Goal: Task Accomplishment & Management: Use online tool/utility

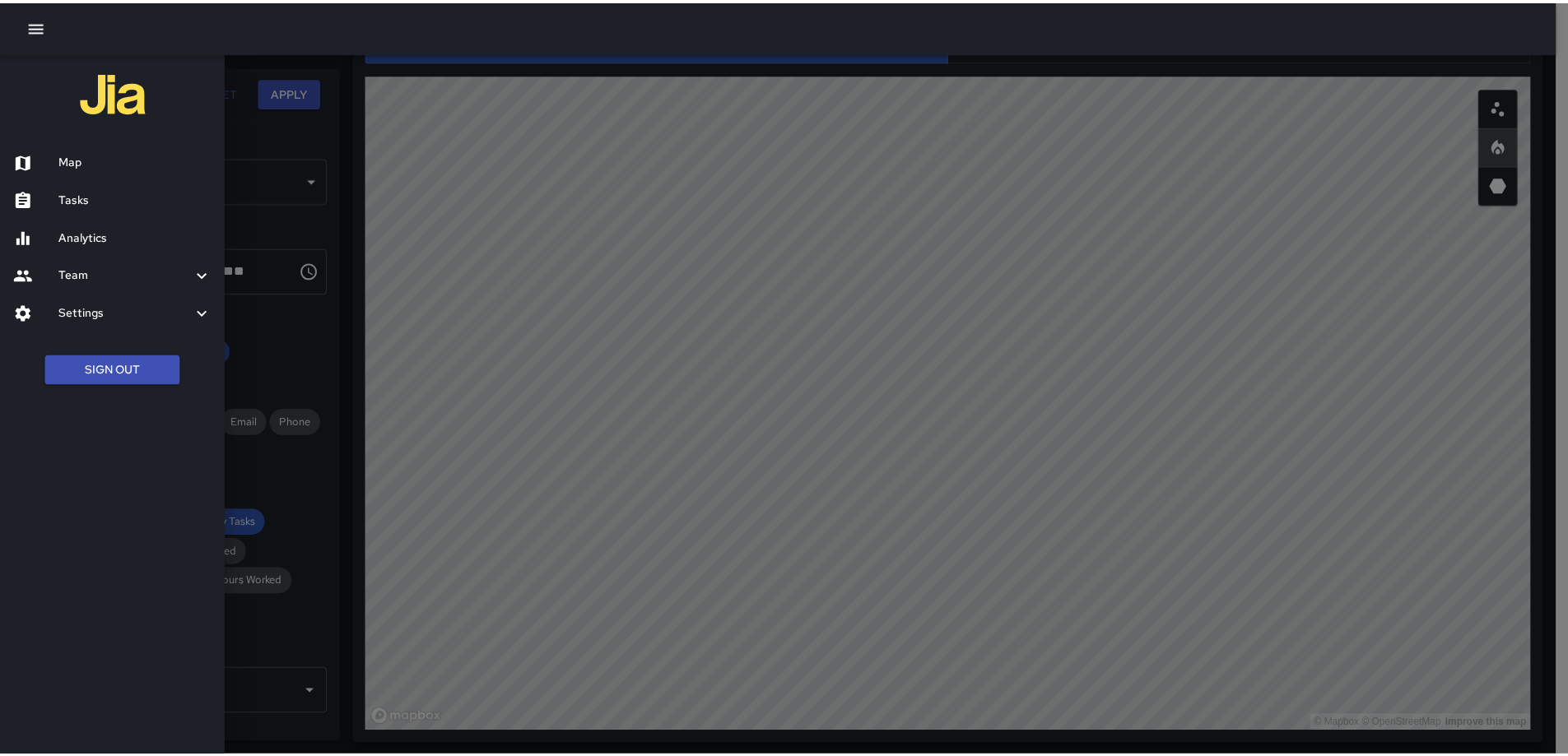
scroll to position [329, 0]
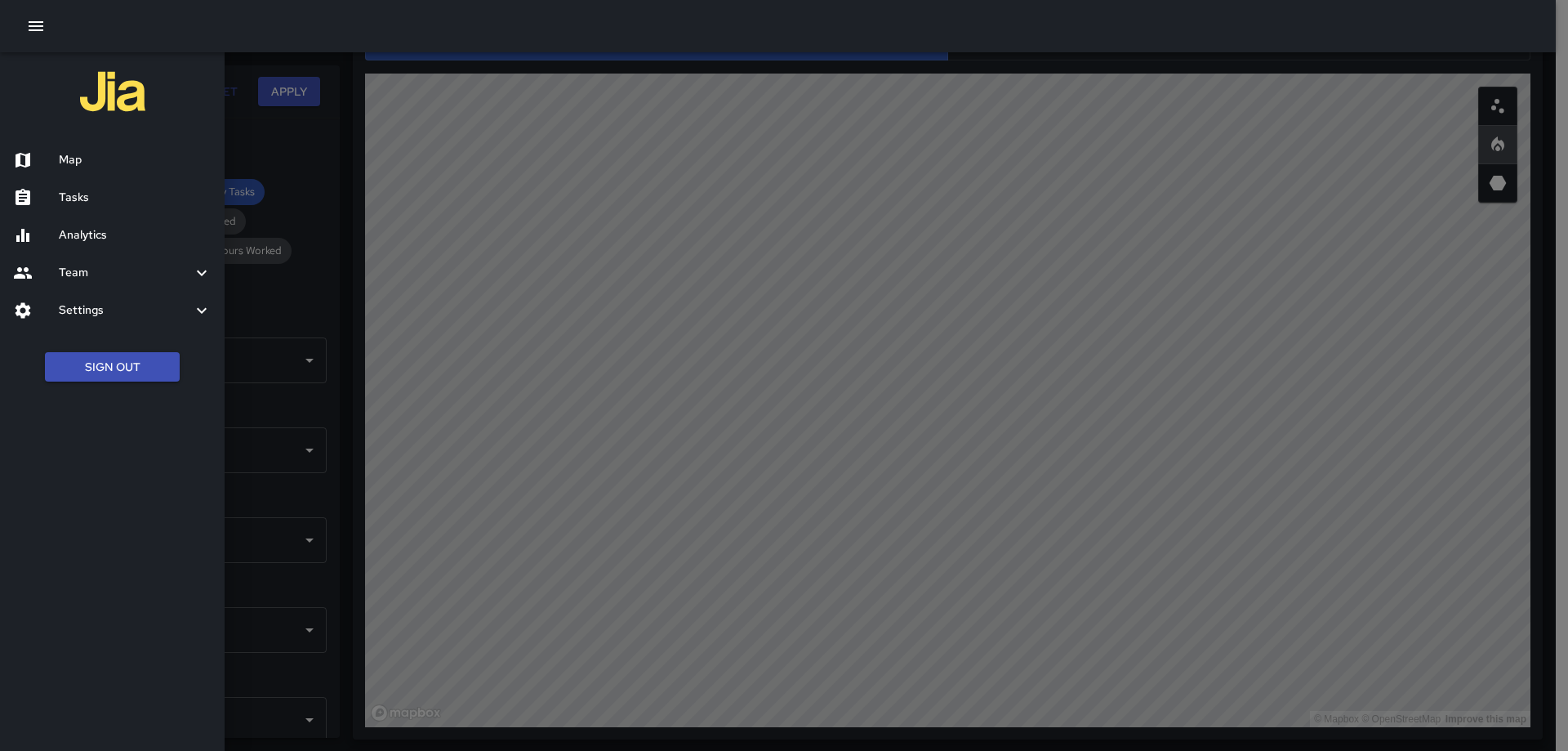
click at [126, 514] on div "Map Tasks Analytics Team Leaderboard Settings Geofence and Zones Divisions and …" at bounding box center [112, 376] width 225 height 751
click at [38, 21] on icon "button" at bounding box center [36, 26] width 20 height 20
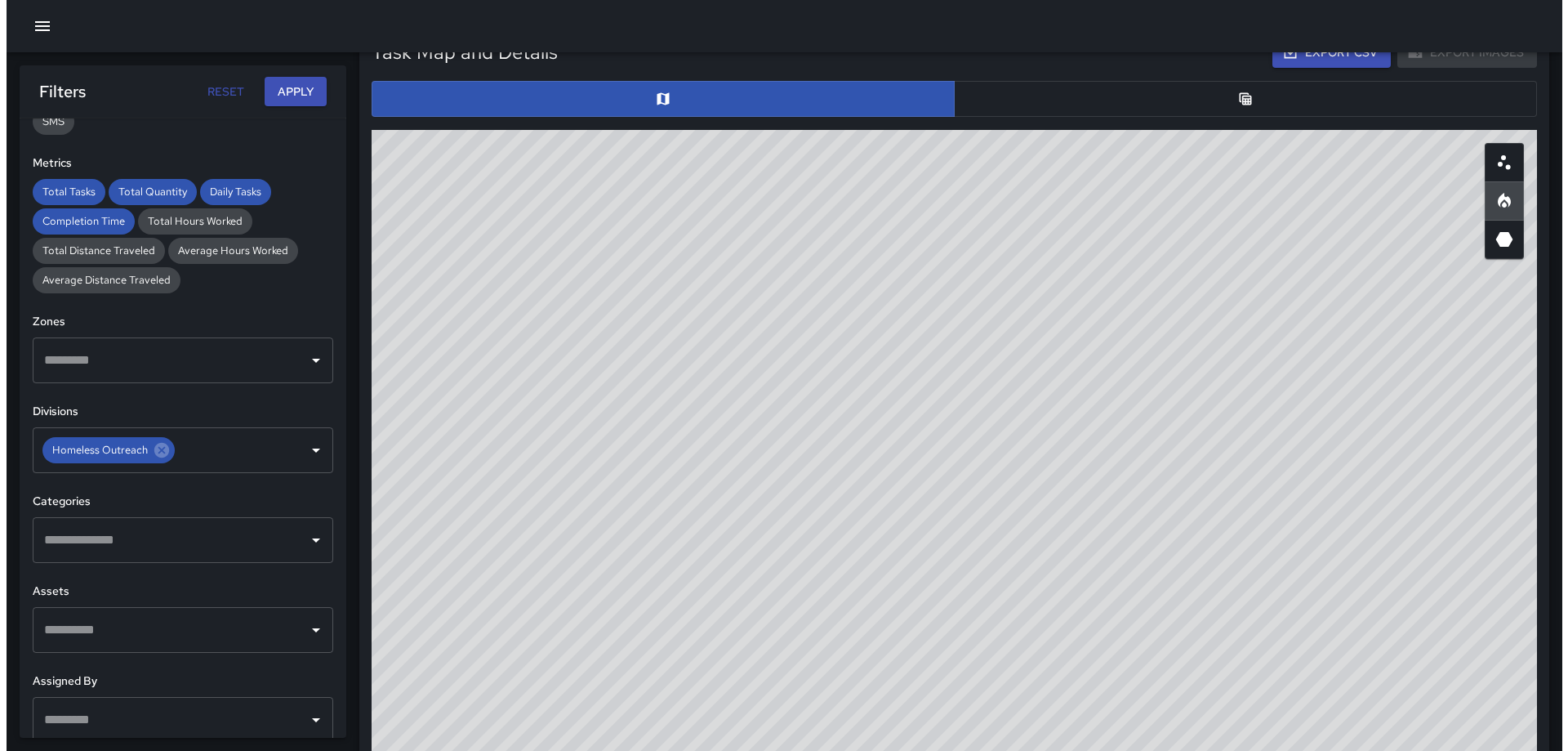
scroll to position [782, 0]
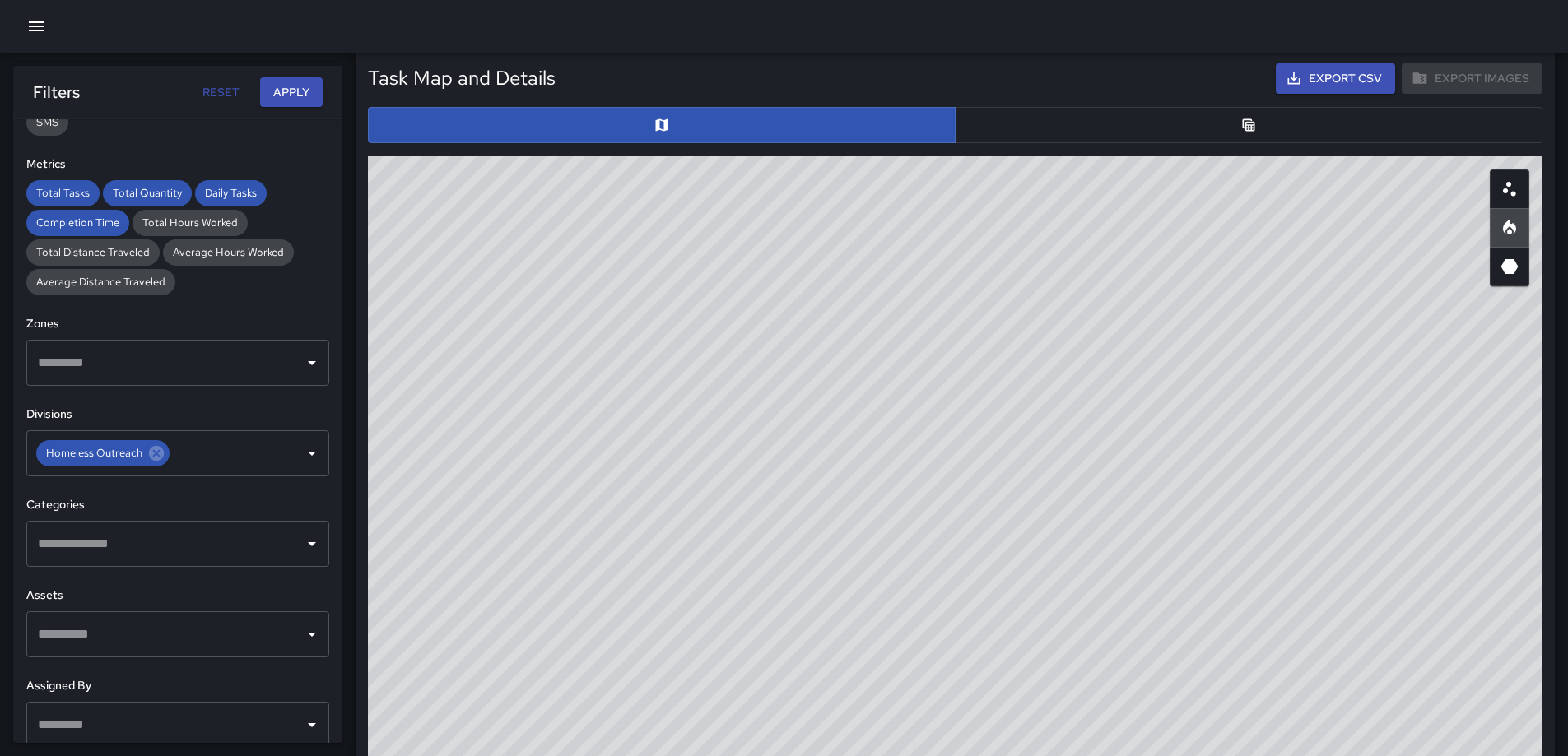
click at [40, 32] on icon "button" at bounding box center [36, 27] width 20 height 20
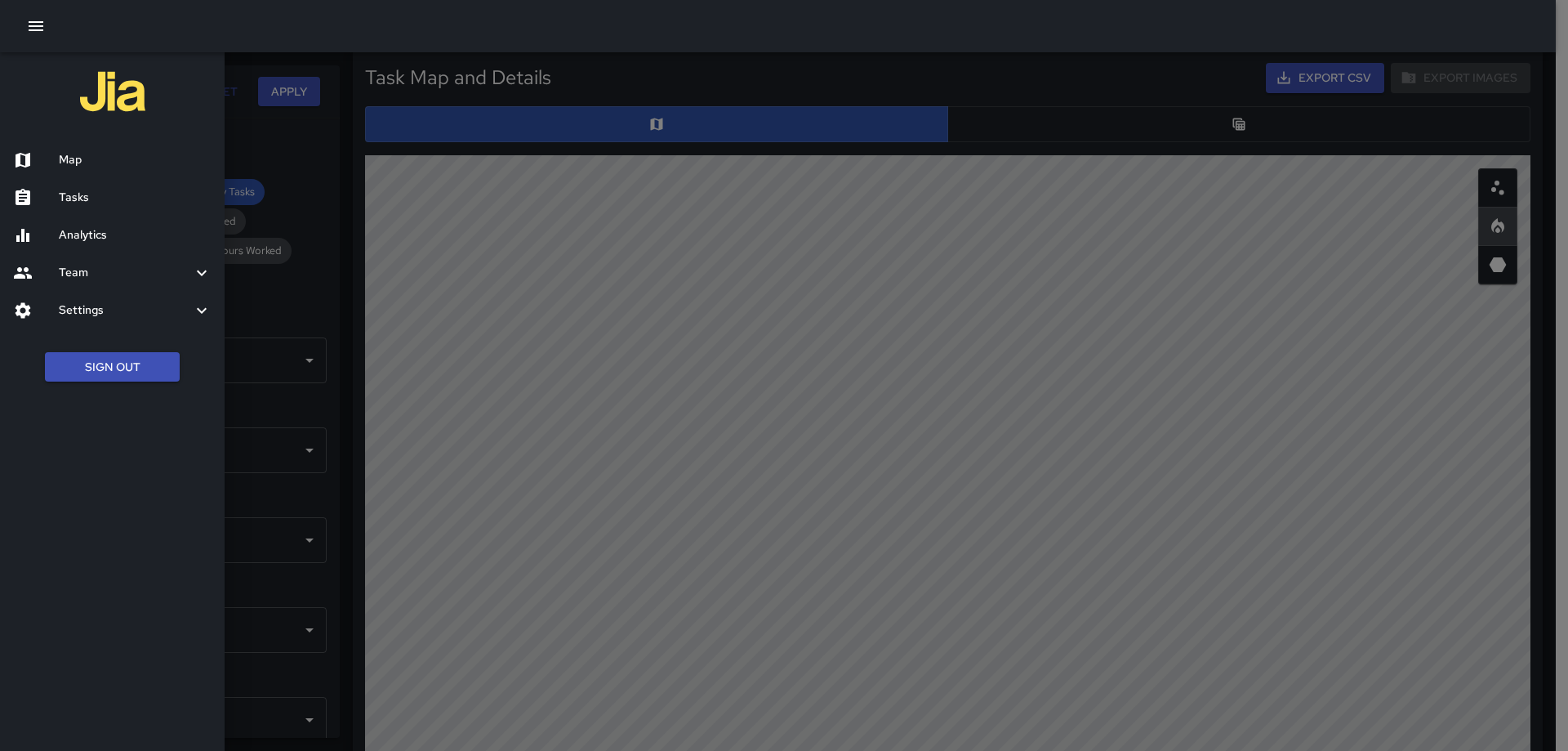
click at [98, 156] on h6 "Map" at bounding box center [135, 160] width 152 height 18
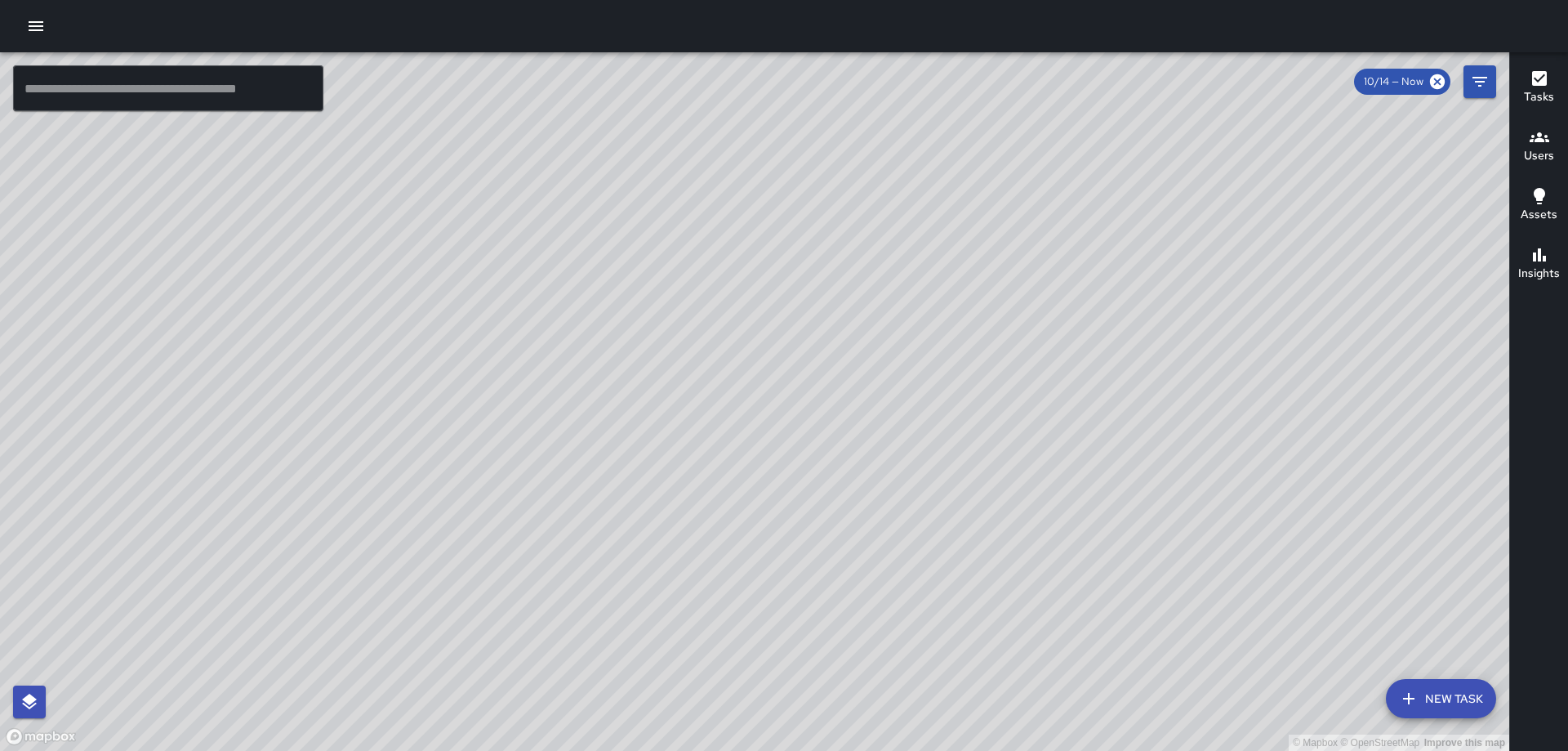
click at [1539, 90] on h6 "Tasks" at bounding box center [1539, 97] width 30 height 18
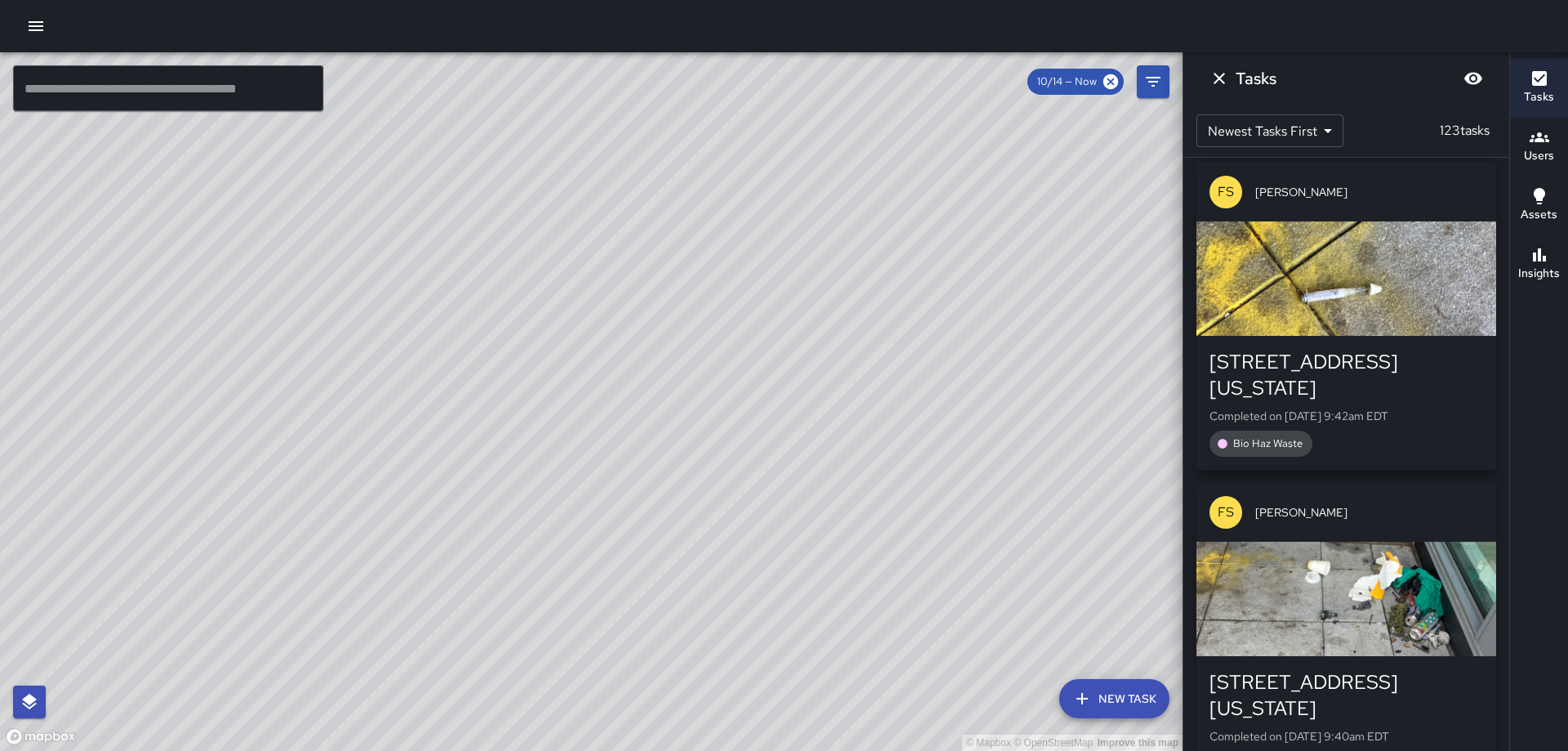
scroll to position [14166, 0]
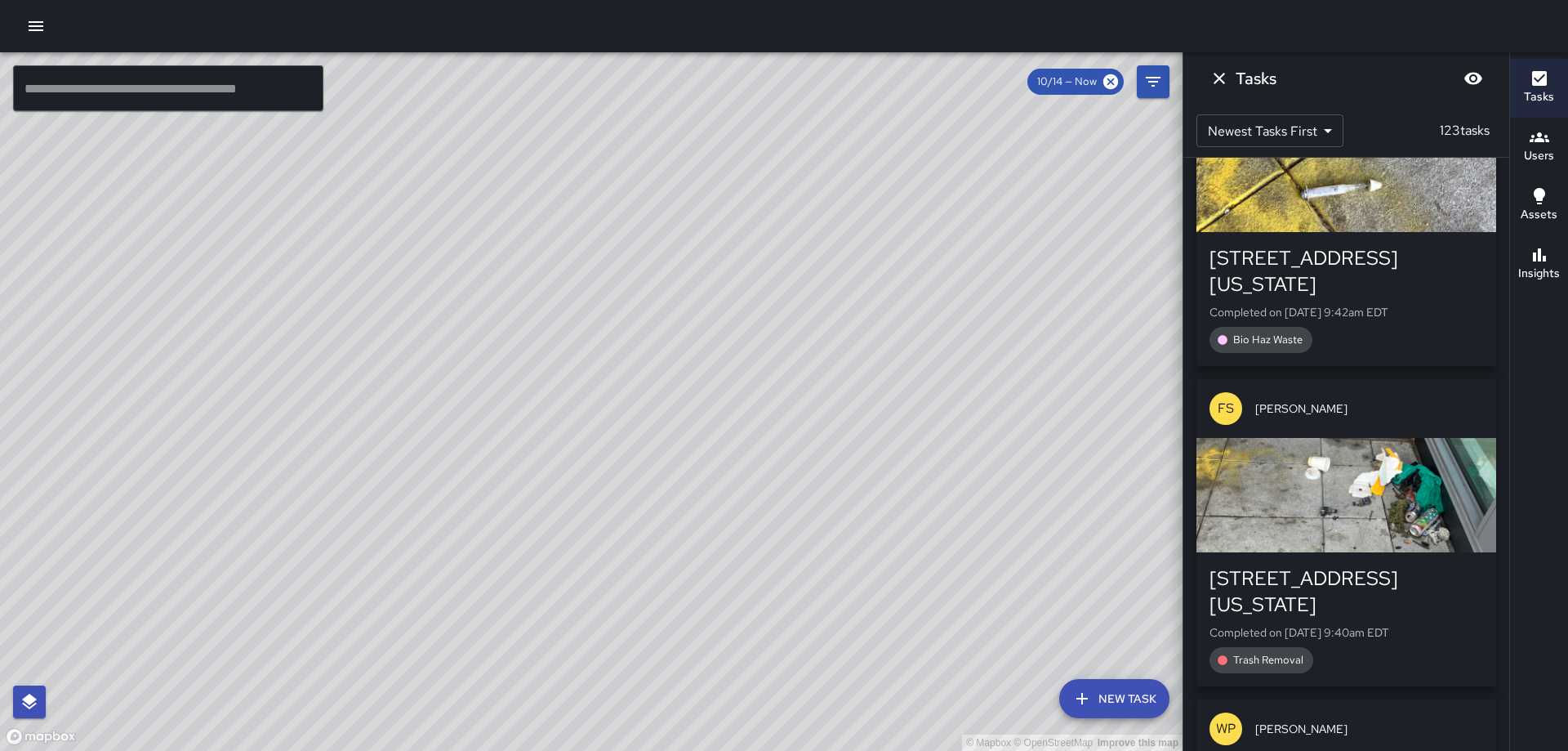
click at [1329, 232] on div "button" at bounding box center [1346, 174] width 300 height 114
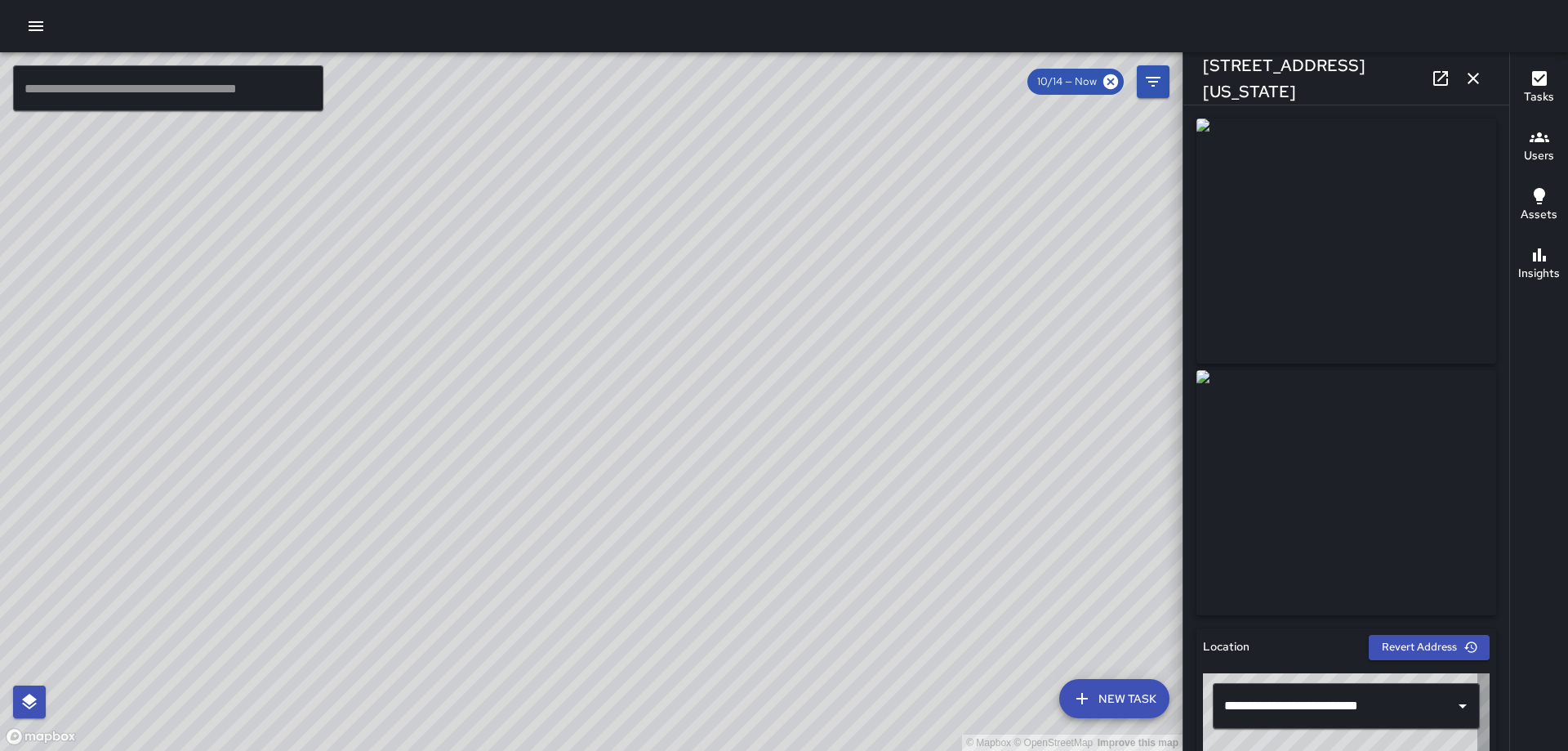
type input "**********"
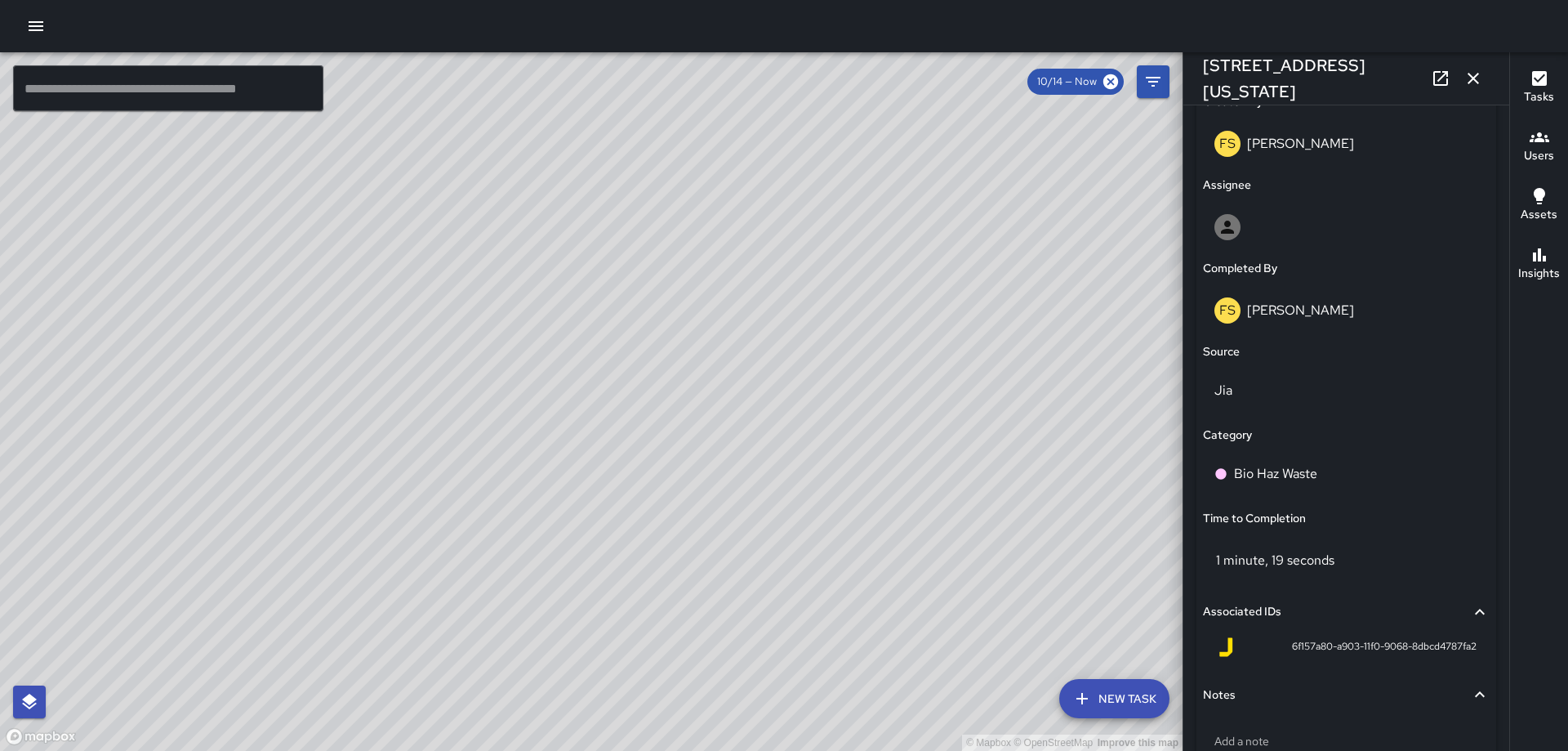
scroll to position [898, 0]
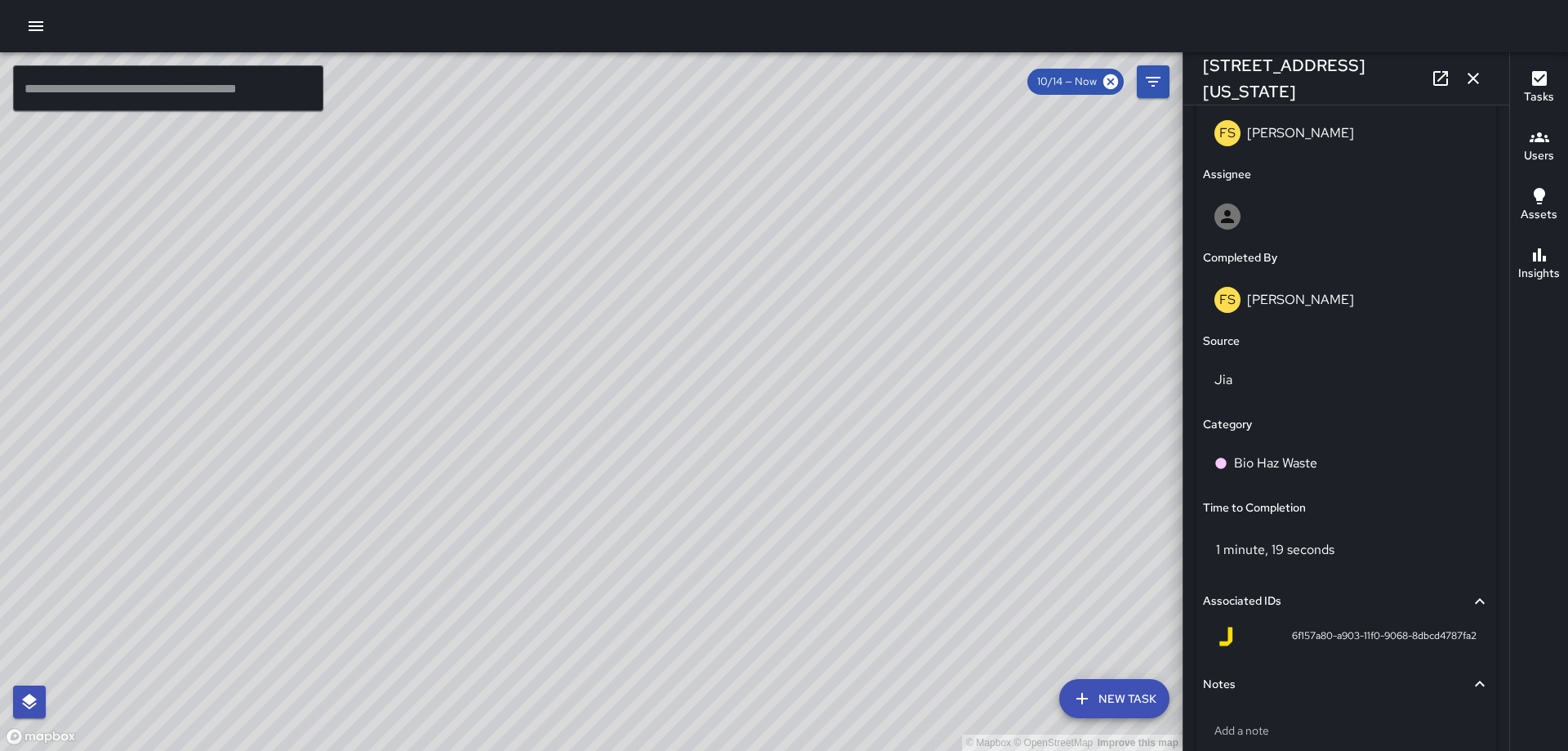
click at [1472, 77] on icon "button" at bounding box center [1473, 78] width 12 height 12
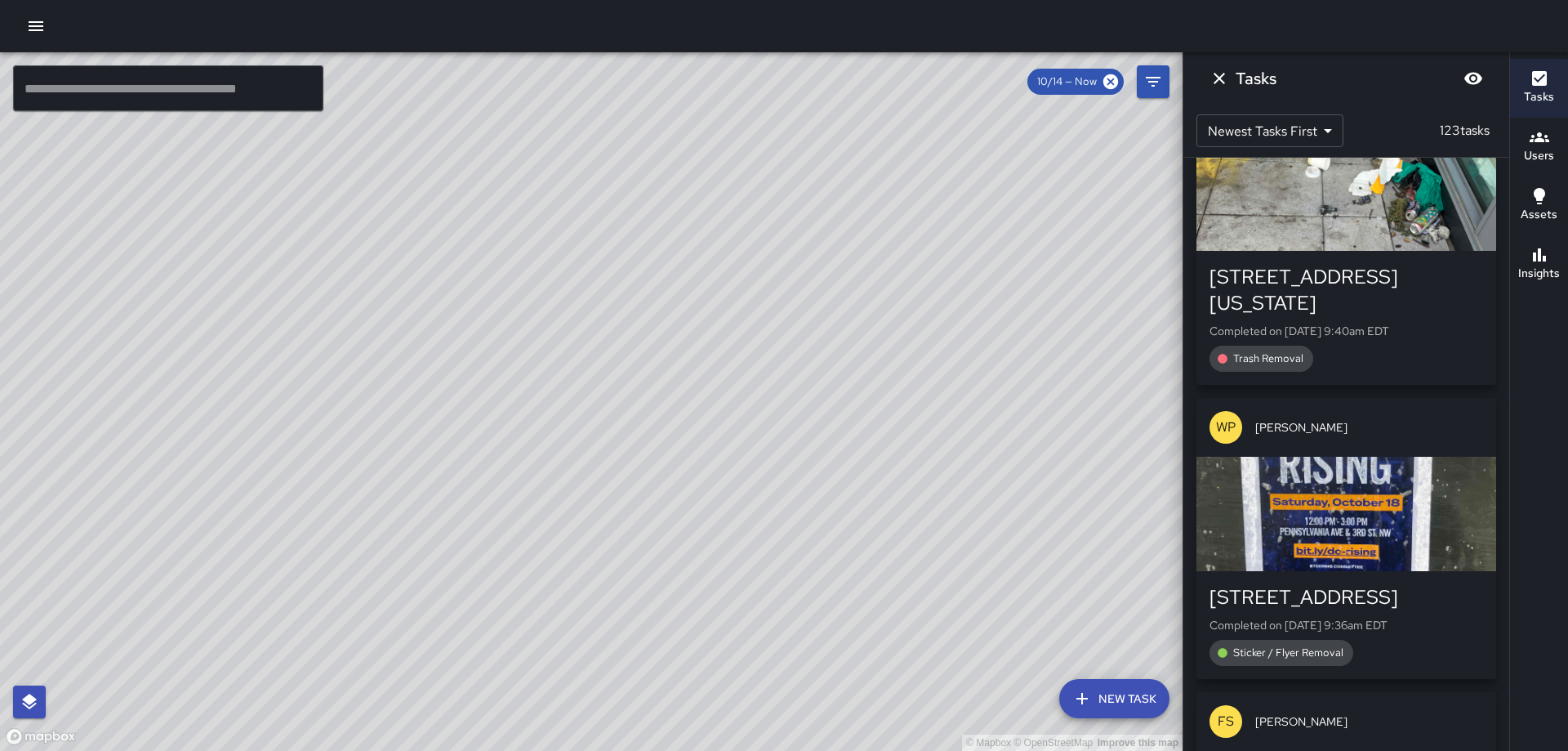
scroll to position [14493, 0]
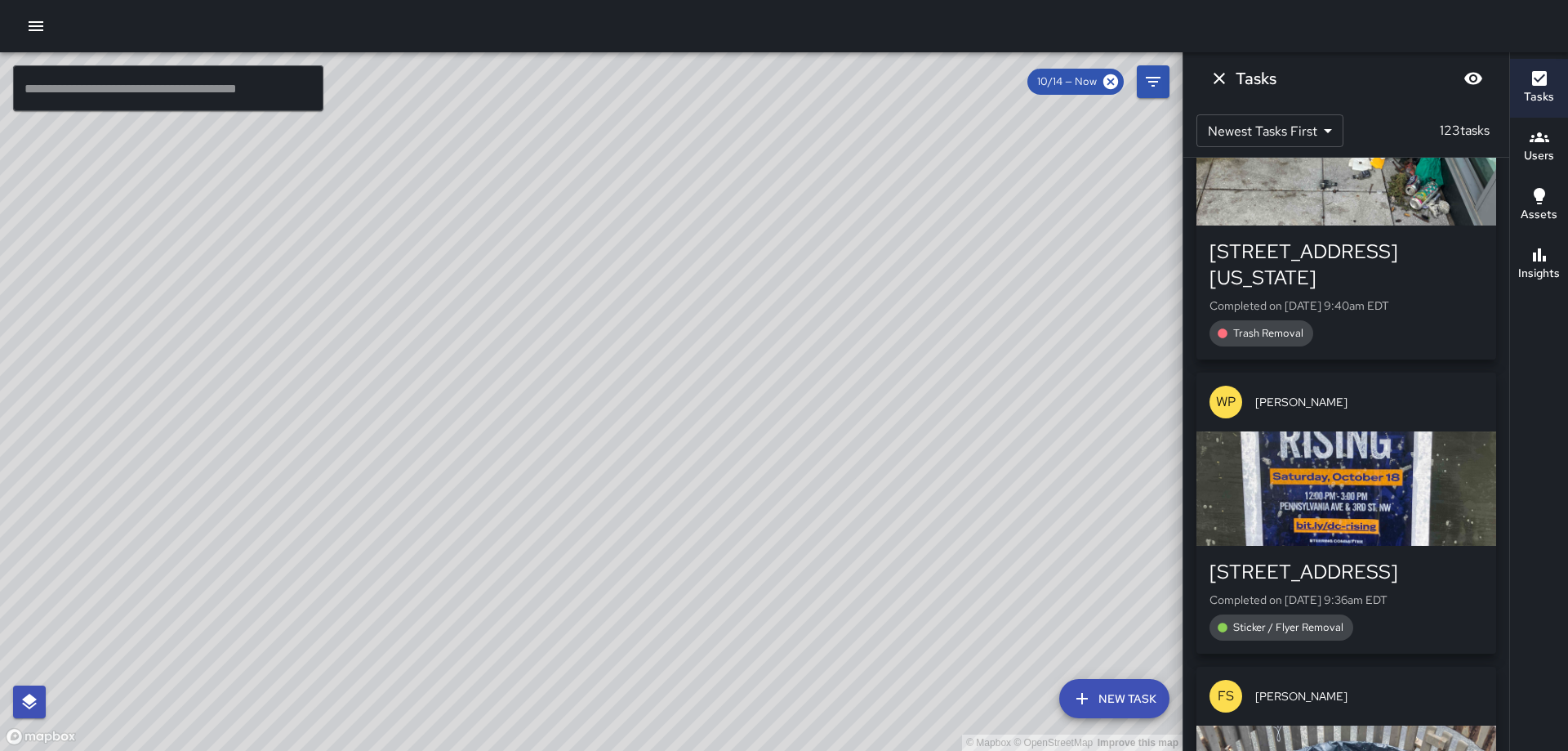
click at [1377, 226] on div "button" at bounding box center [1346, 168] width 300 height 114
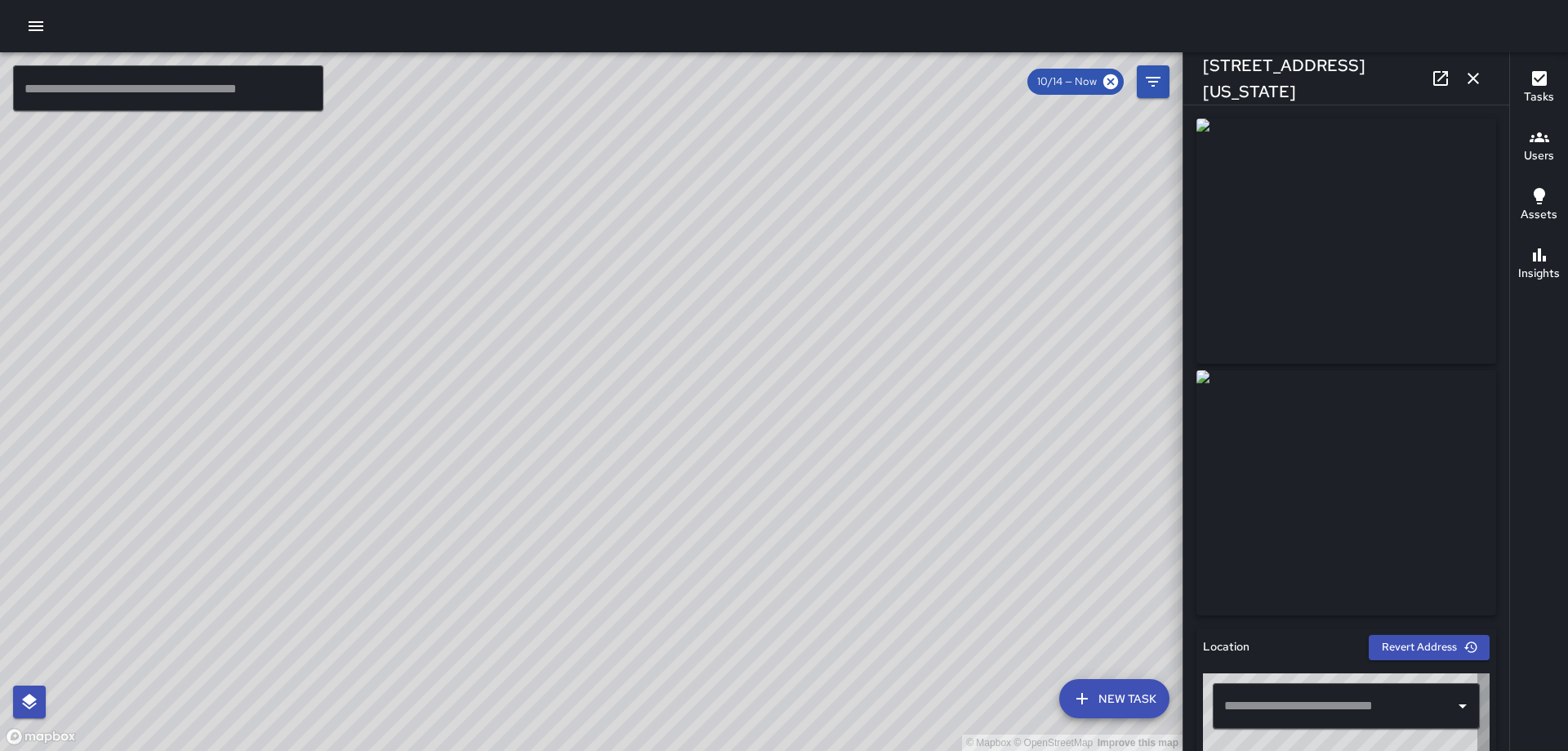
type input "**********"
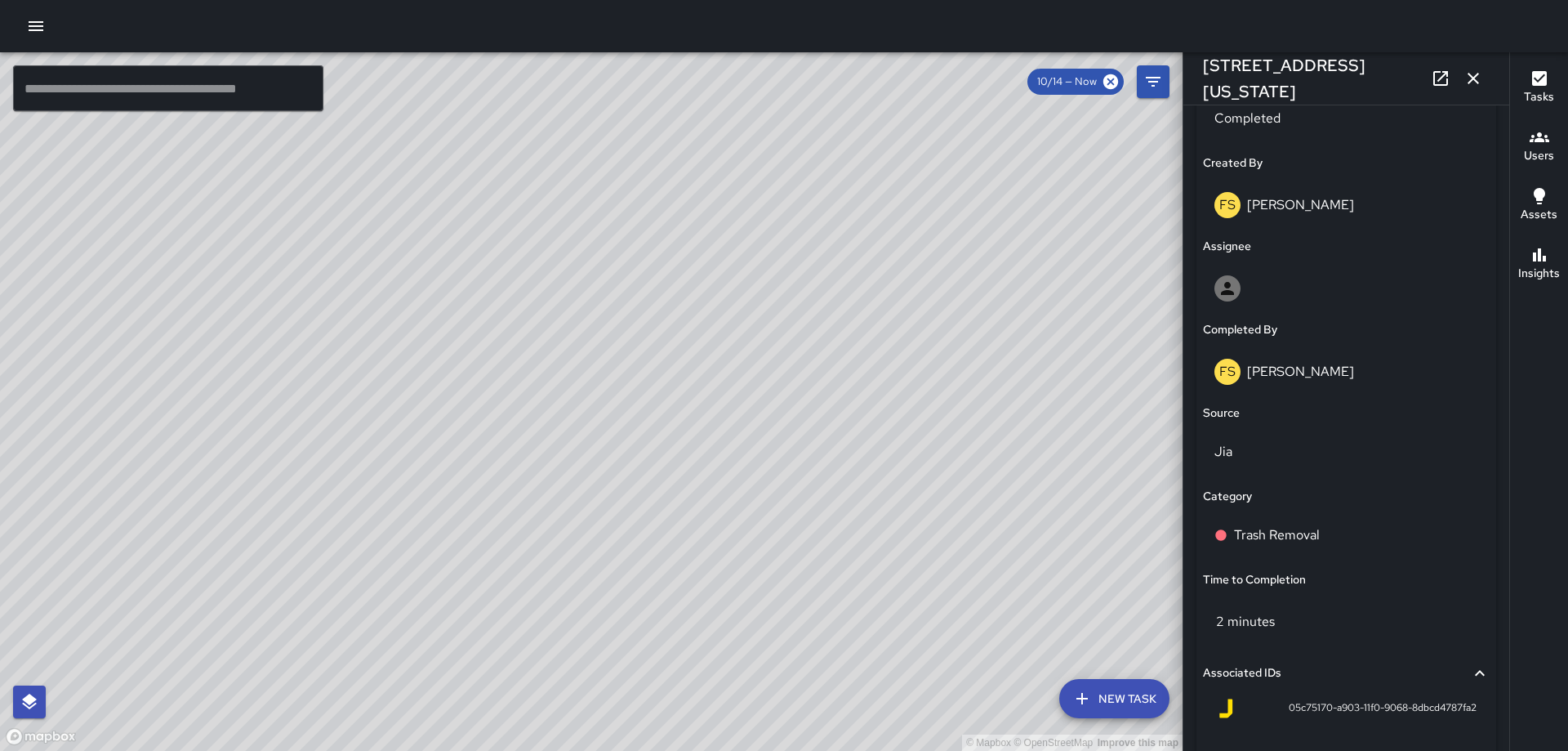
scroll to position [835, 0]
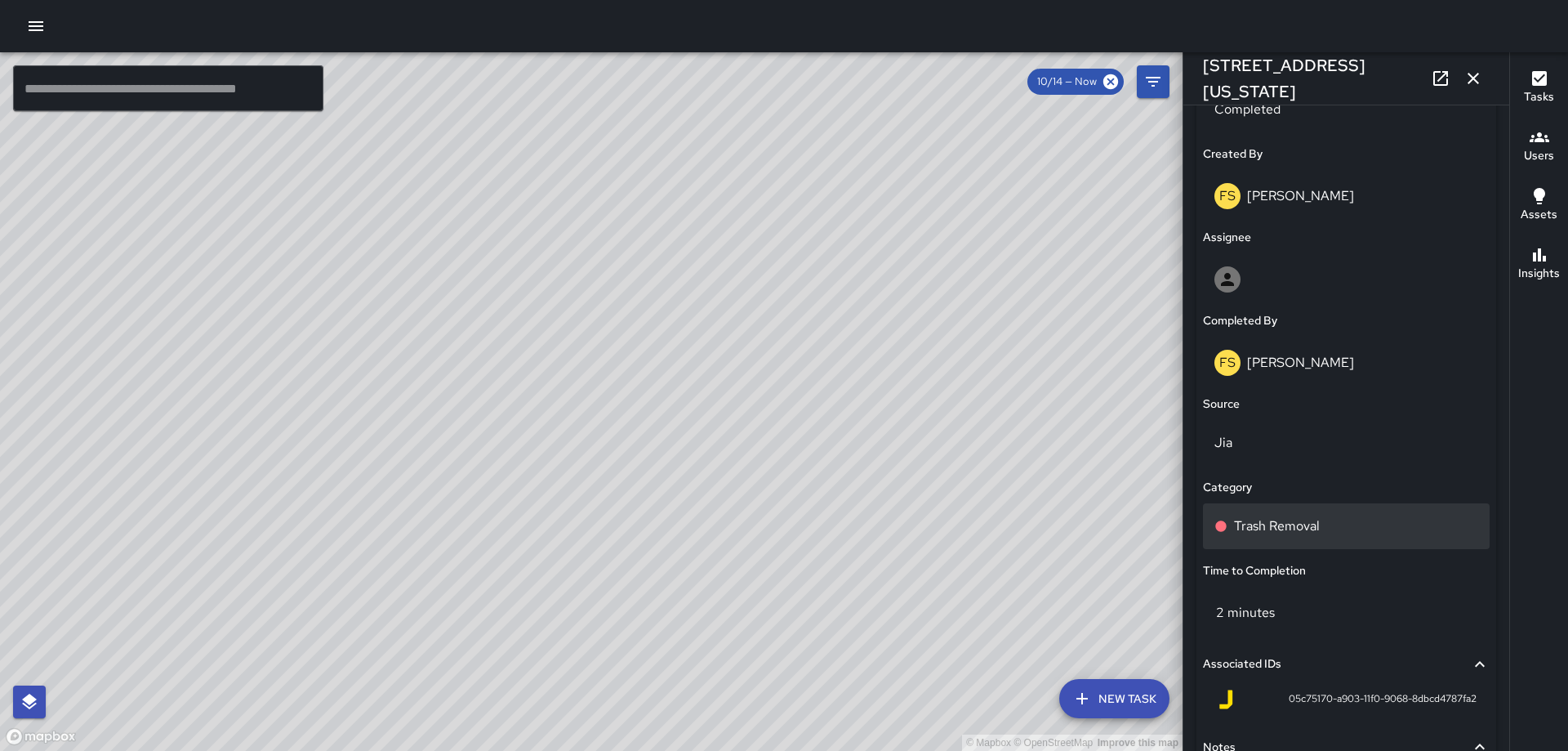
click at [1288, 519] on p "Trash Removal" at bounding box center [1277, 526] width 86 height 20
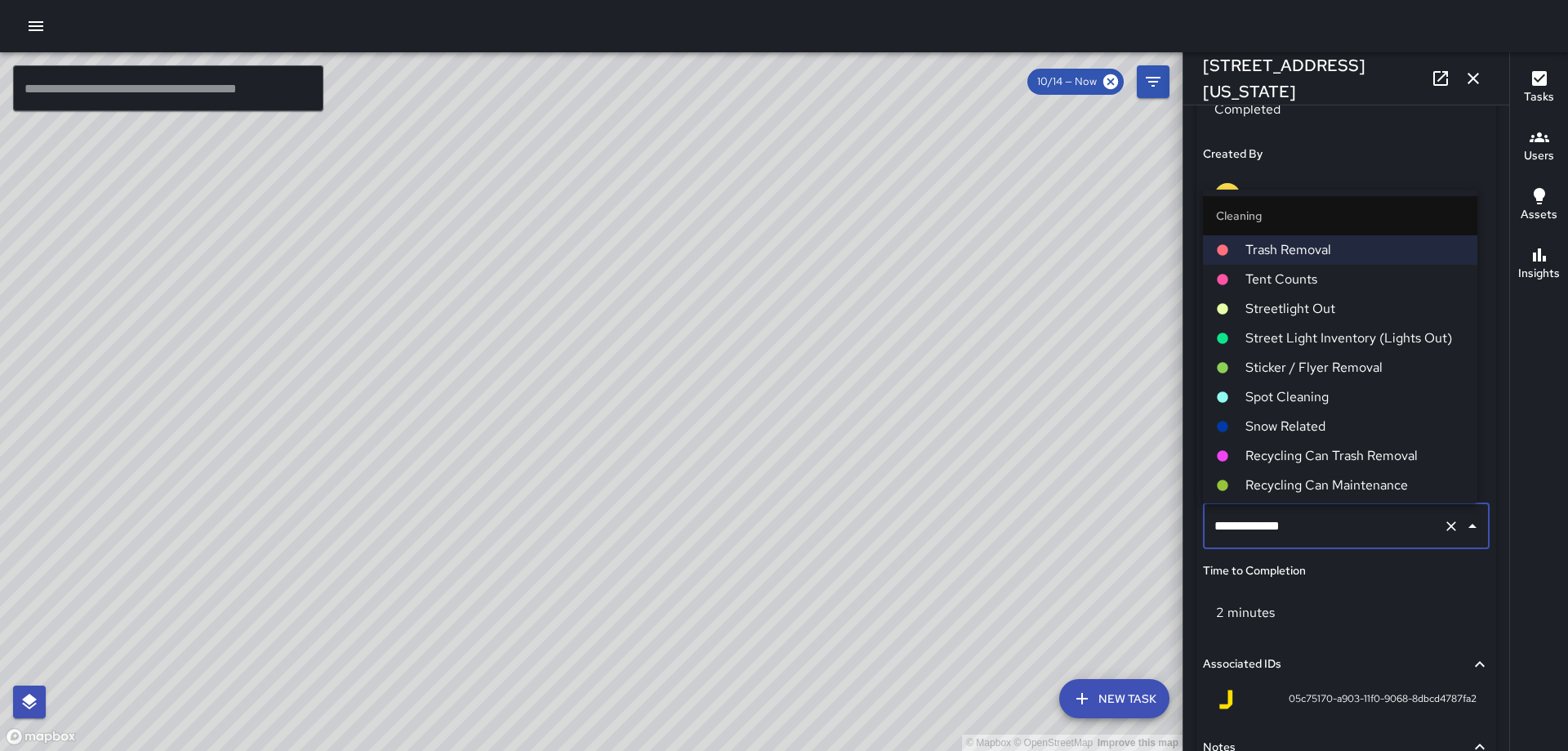
click at [1302, 385] on li "Spot Cleaning" at bounding box center [1340, 397] width 275 height 29
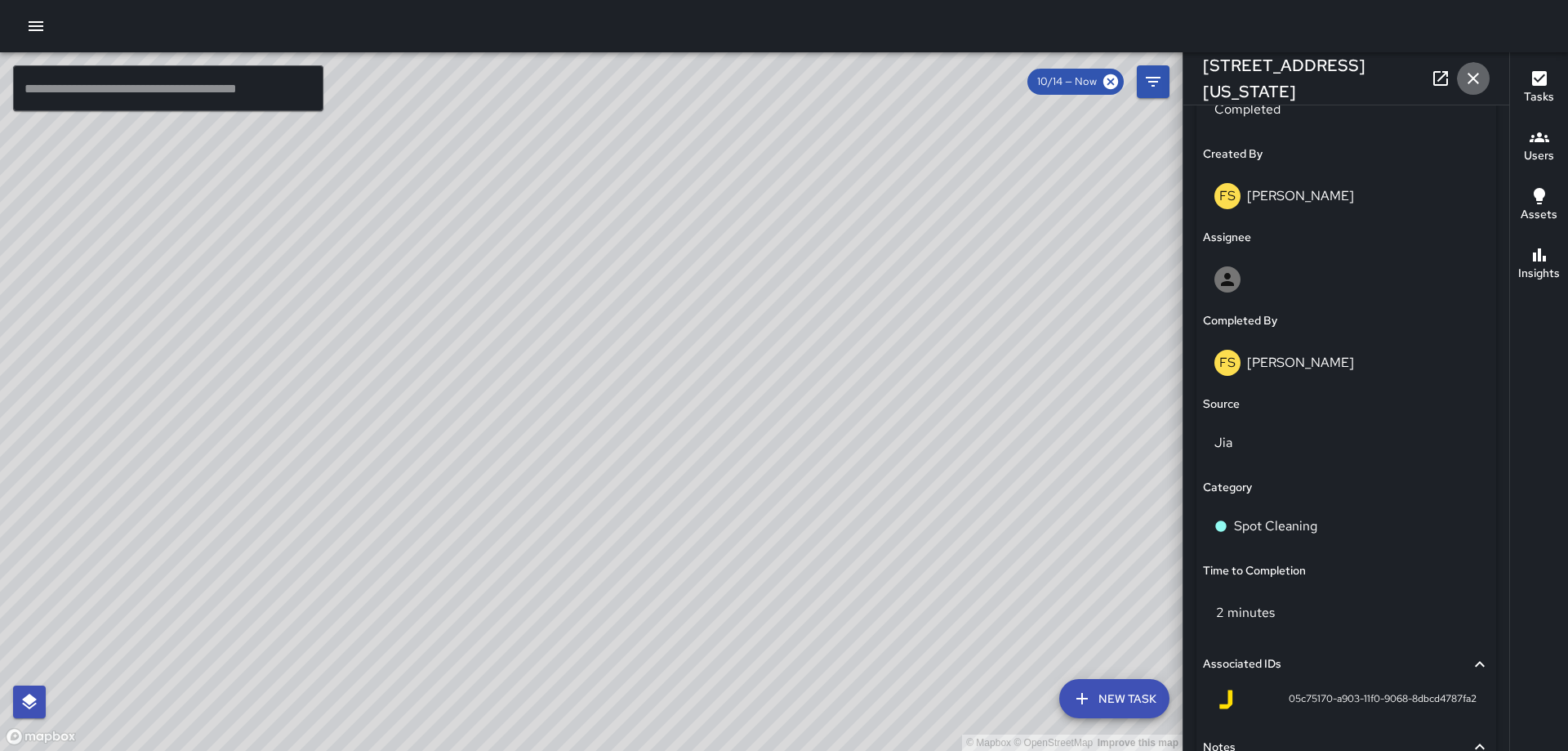
click at [1475, 82] on icon "button" at bounding box center [1473, 78] width 20 height 20
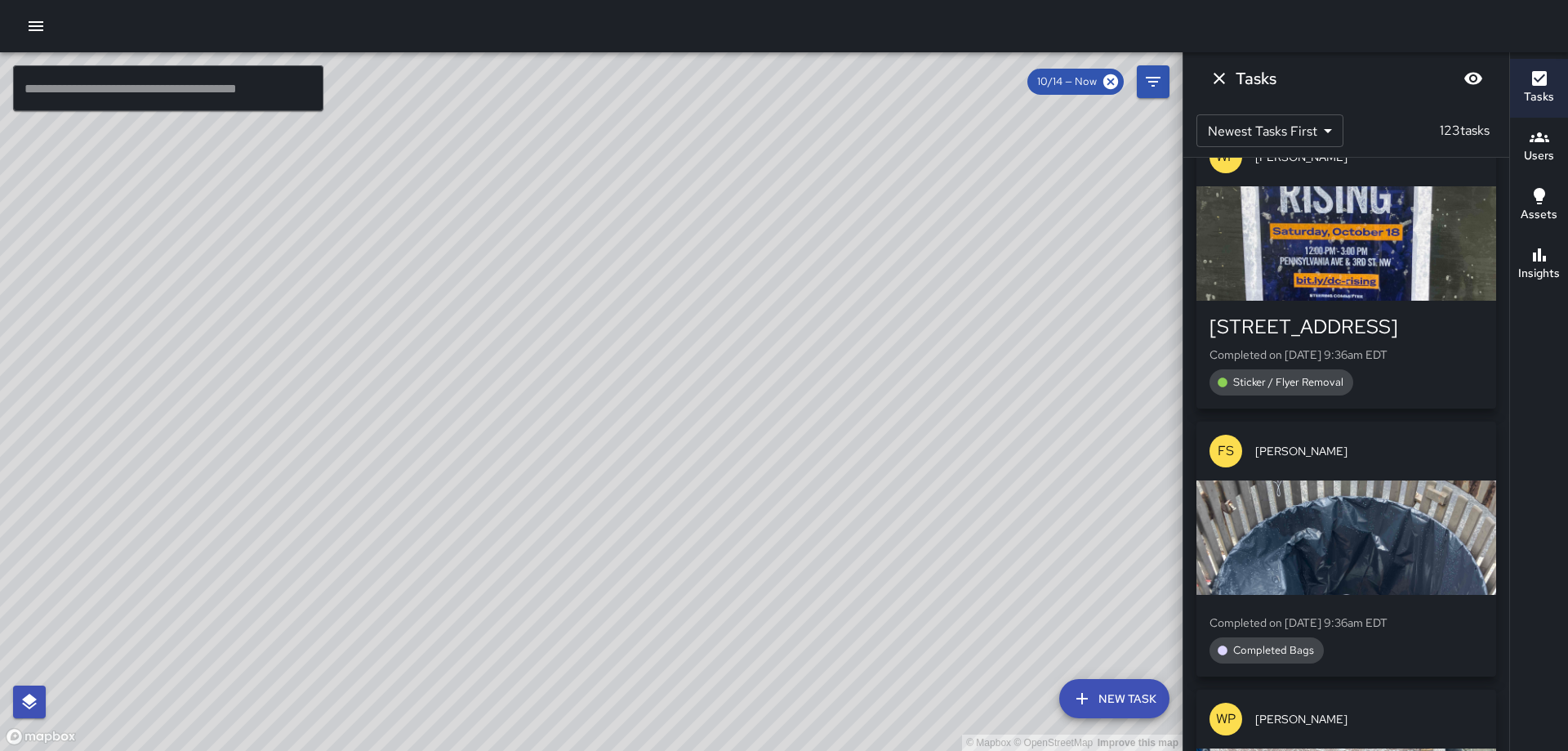
scroll to position [15146, 0]
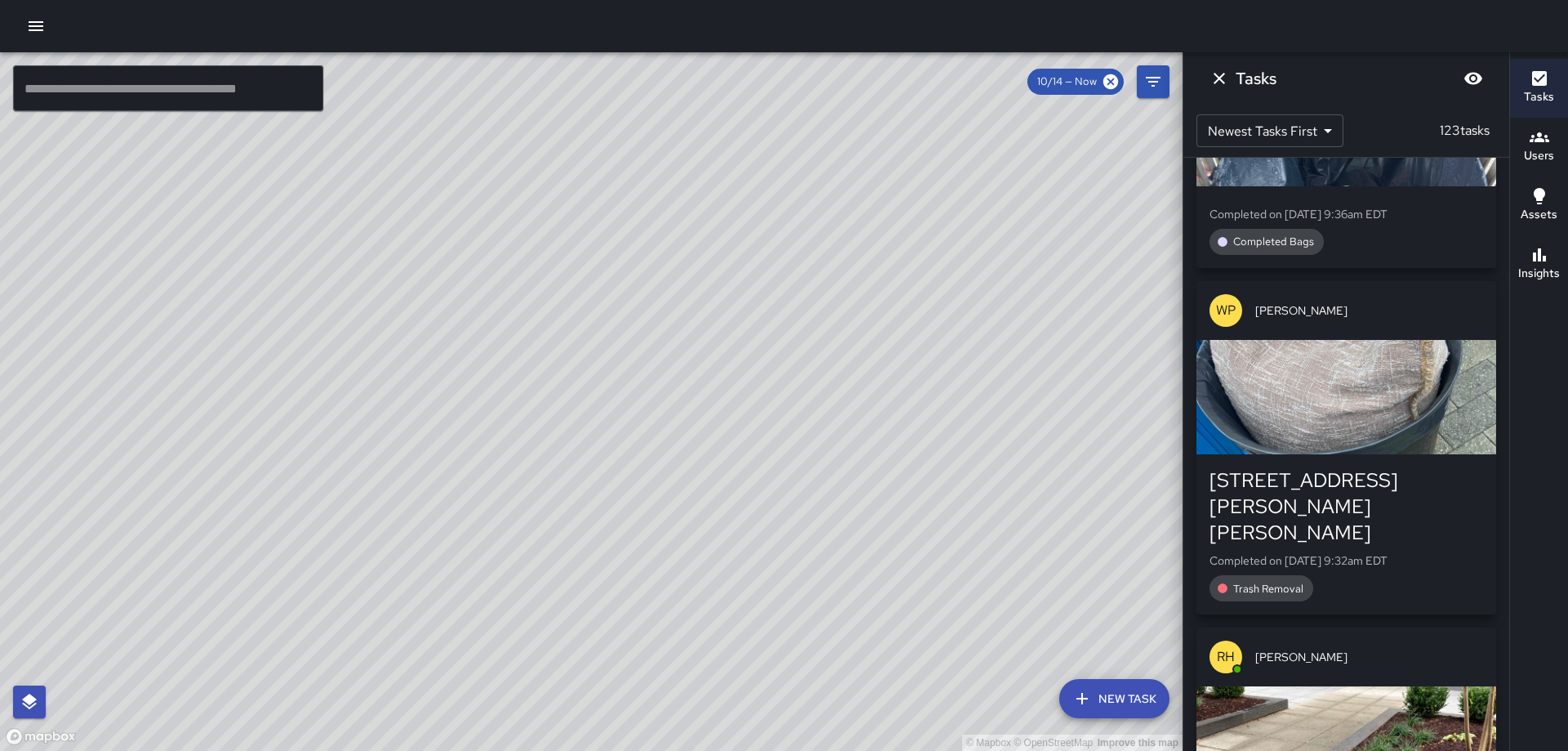
click at [1370, 445] on div "button" at bounding box center [1346, 397] width 300 height 114
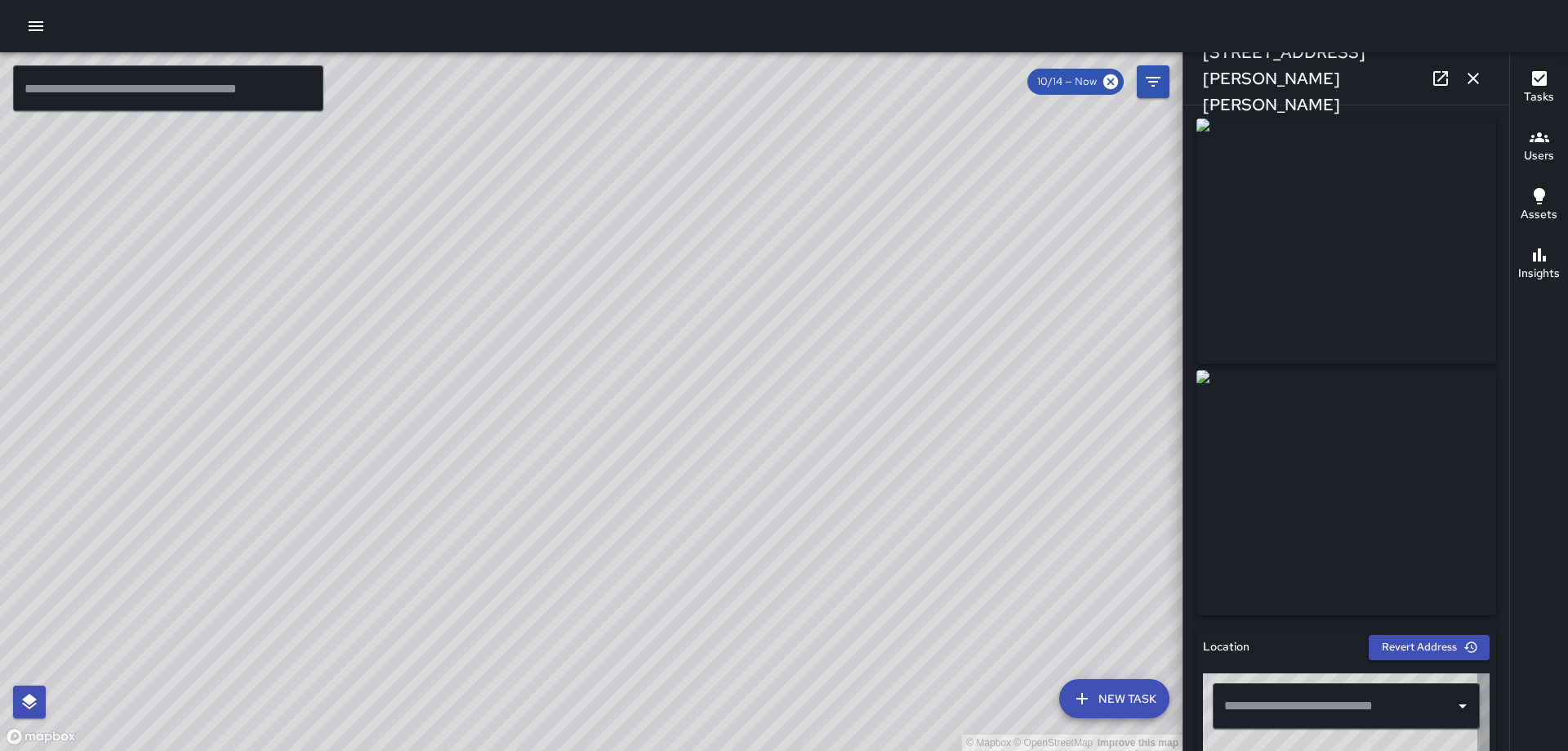
type input "**********"
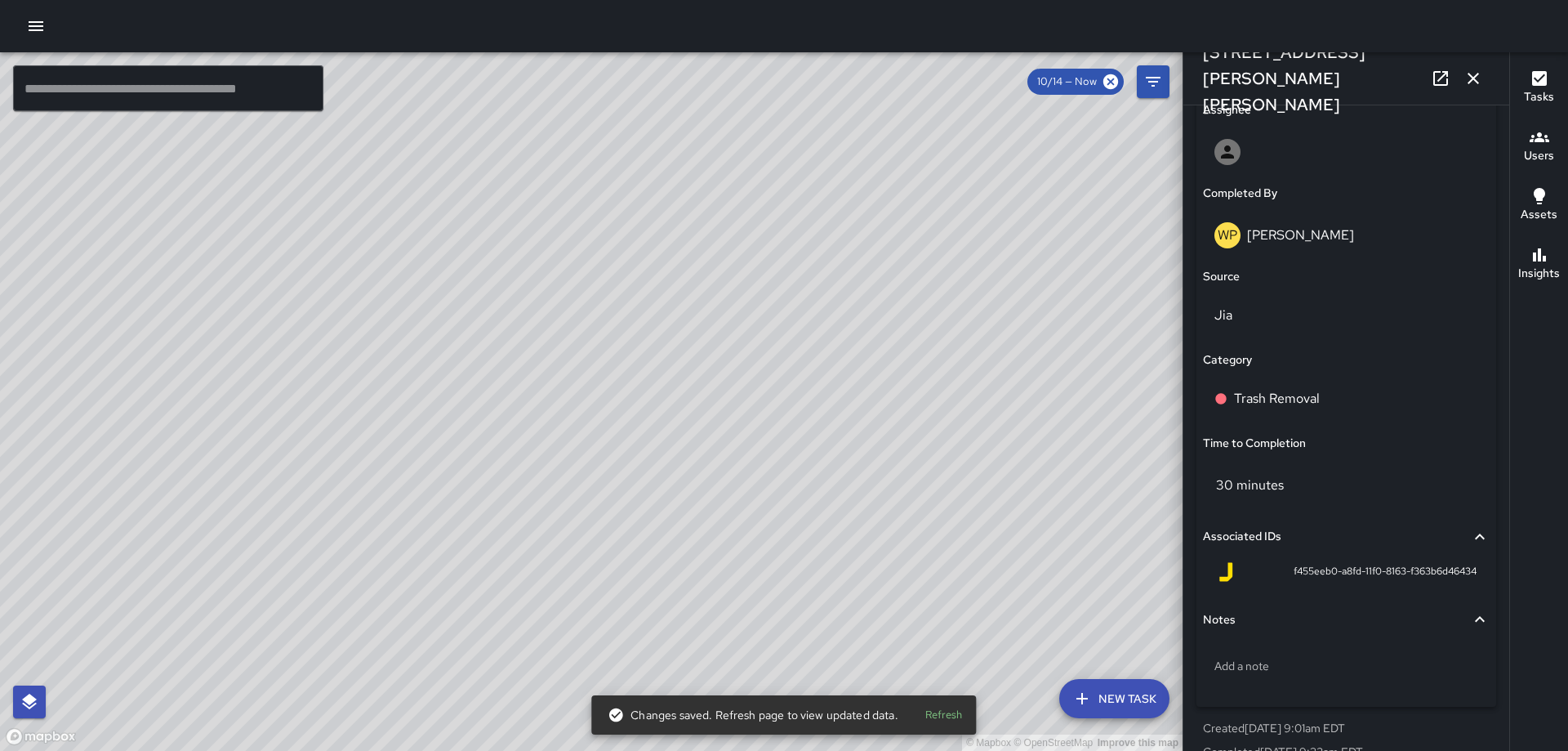
scroll to position [978, 0]
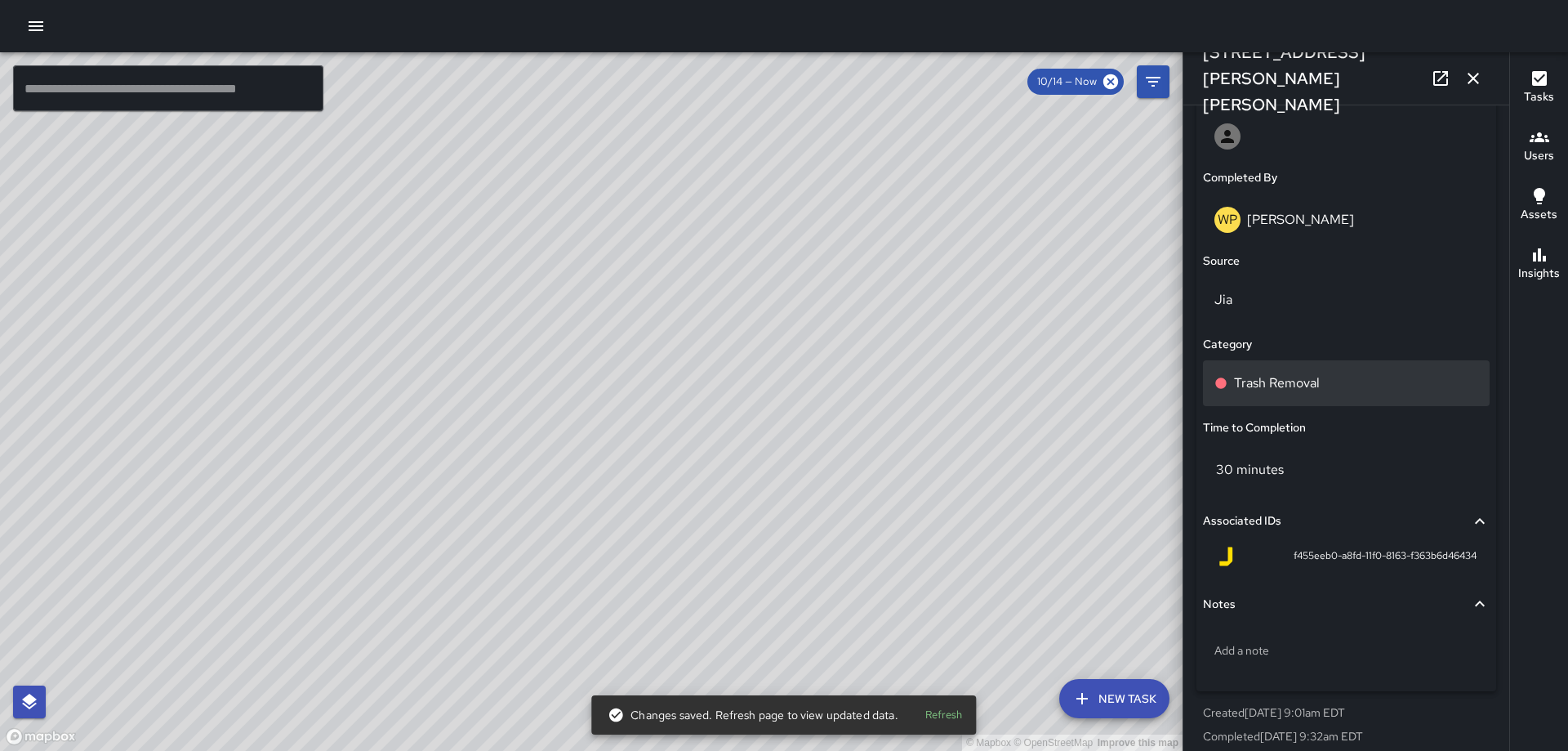
click at [1306, 391] on p "Trash Removal" at bounding box center [1277, 383] width 86 height 20
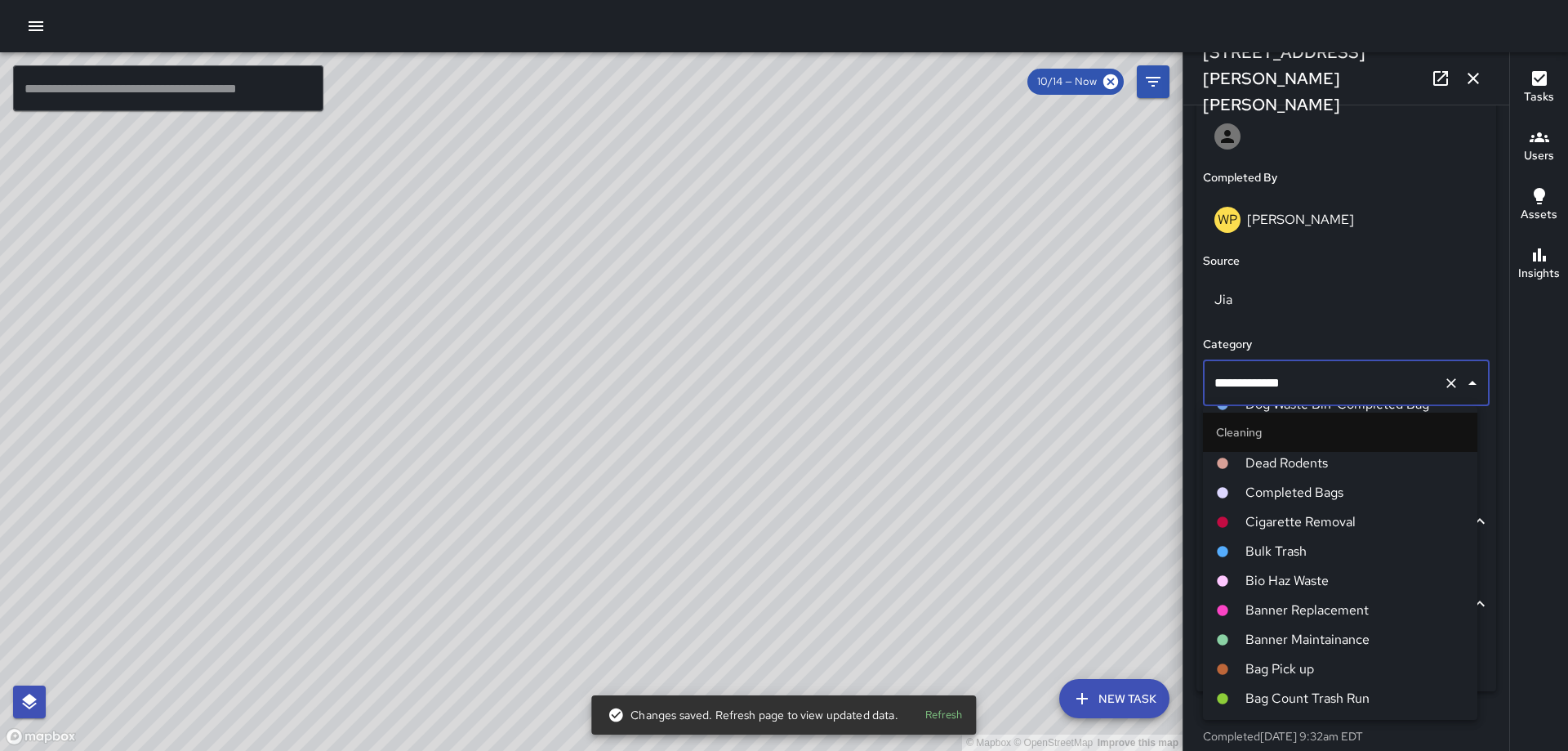
scroll to position [817, 0]
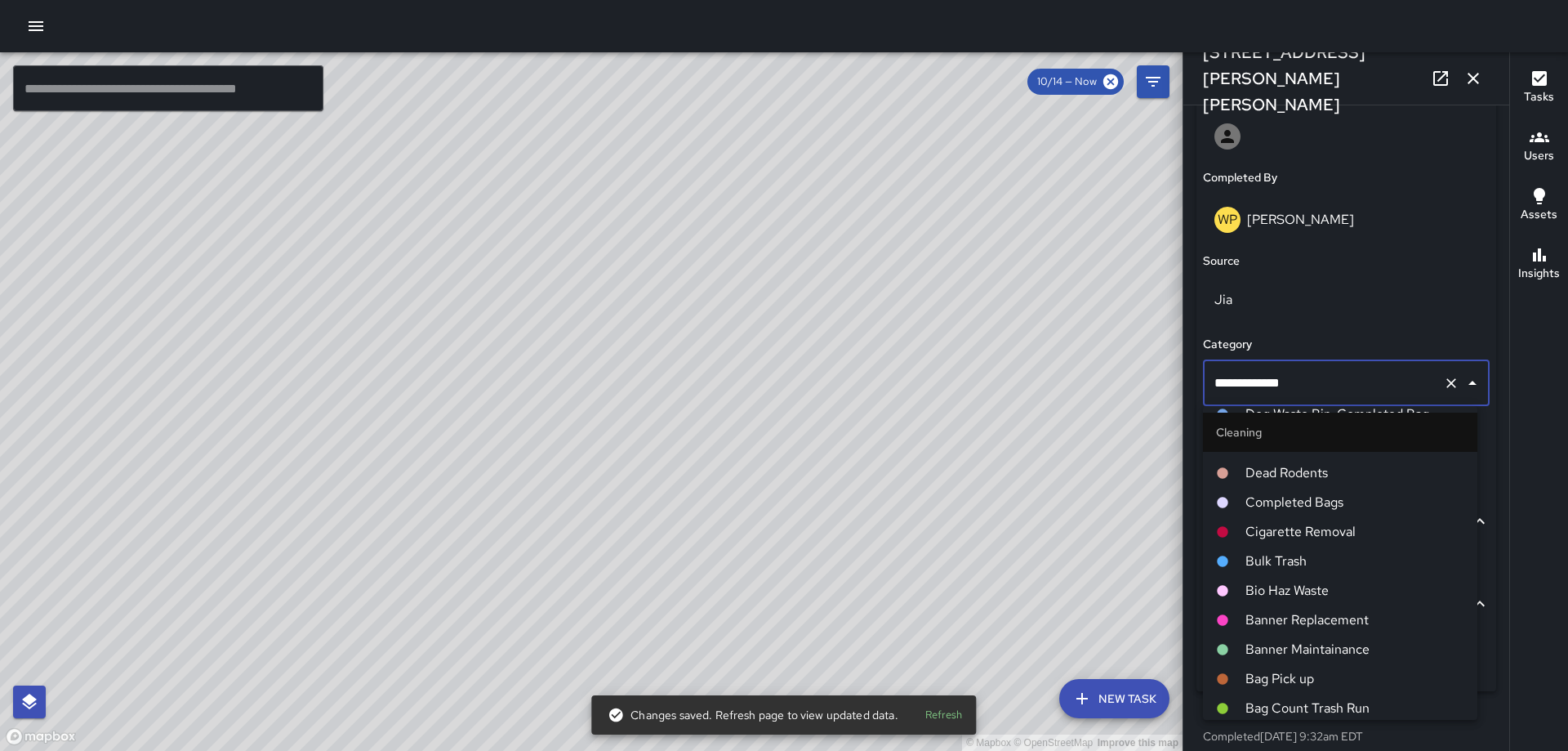
click at [1293, 499] on span "Completed Bags" at bounding box center [1355, 503] width 219 height 20
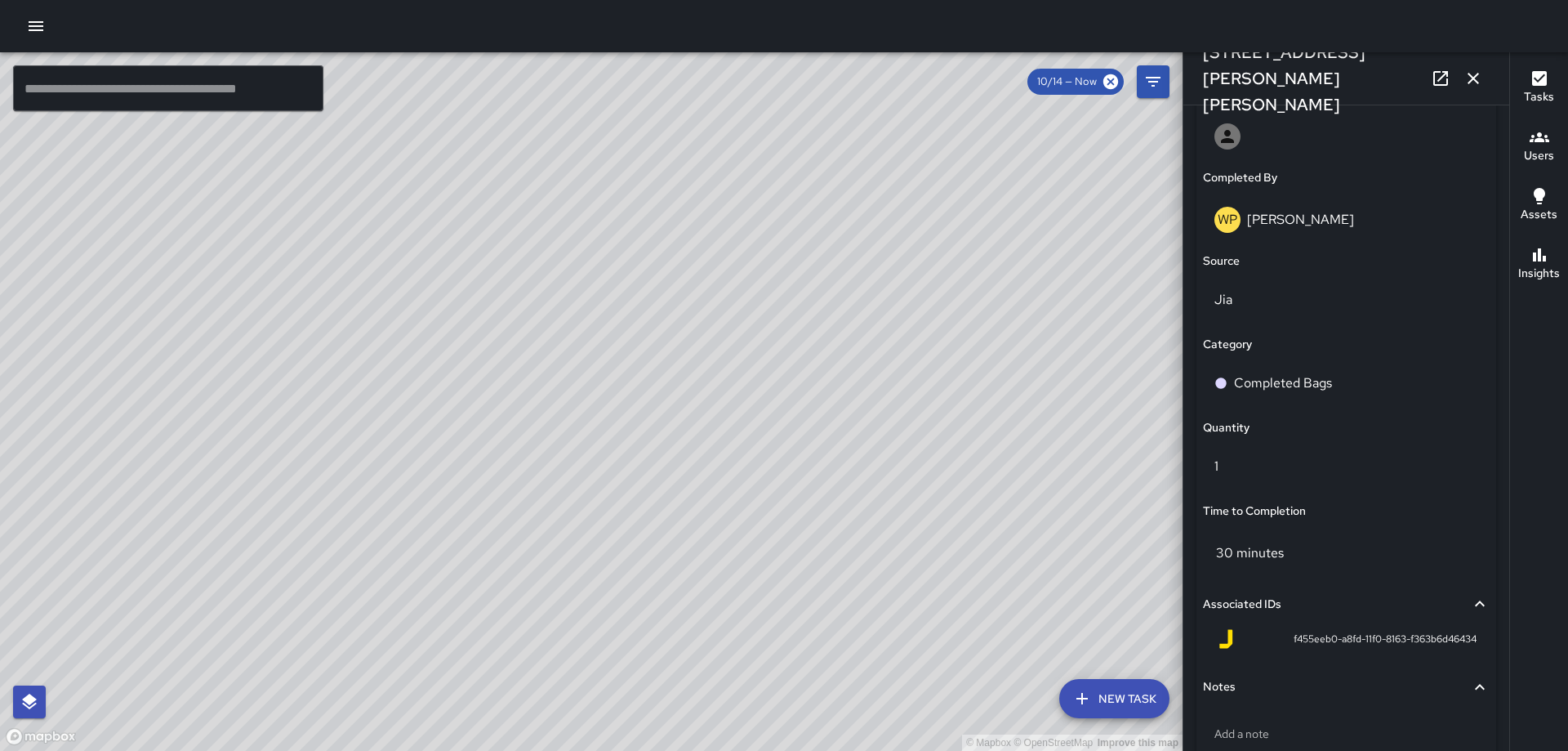
click at [1480, 78] on icon "button" at bounding box center [1473, 78] width 20 height 20
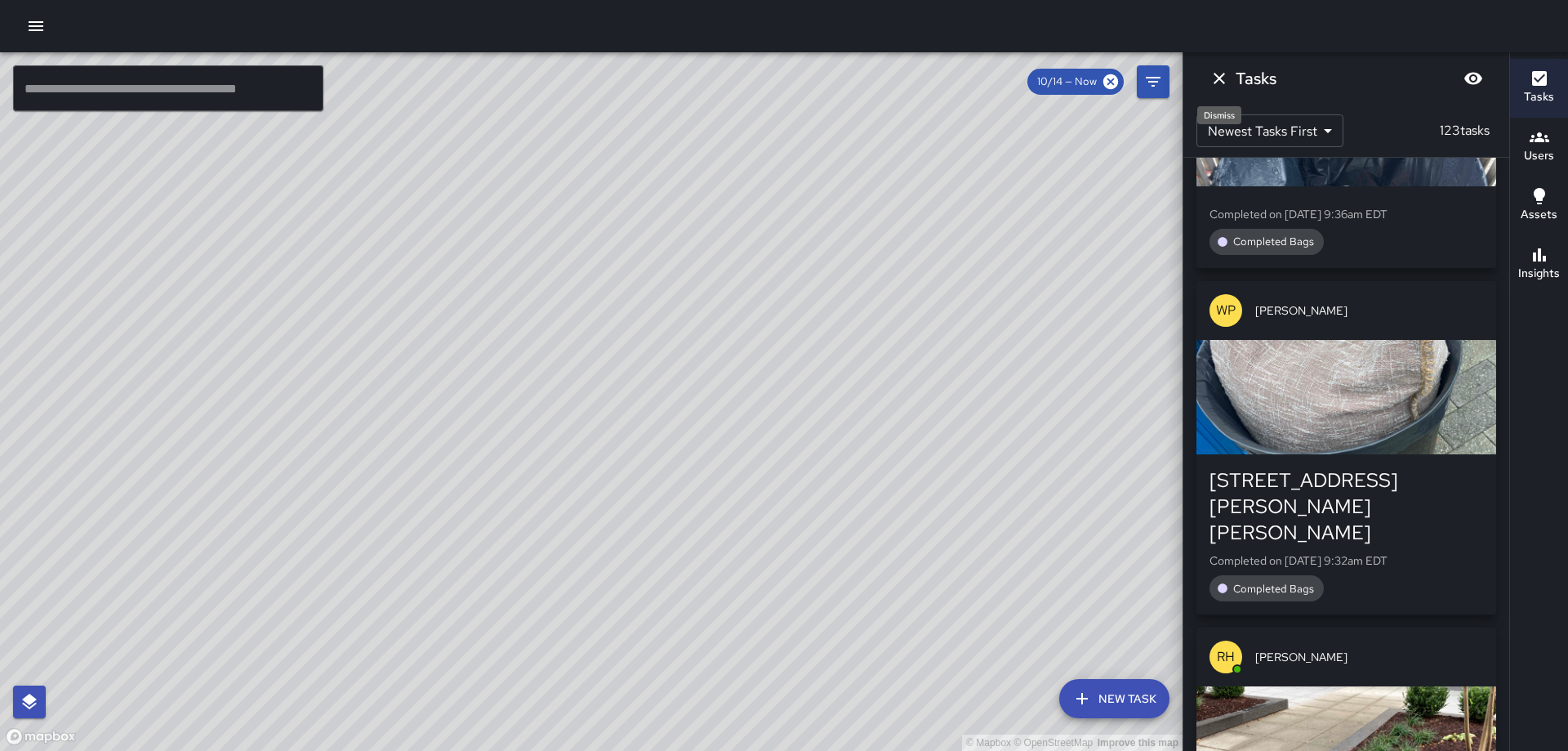
click at [1210, 77] on icon "Dismiss" at bounding box center [1219, 78] width 20 height 20
